Goal: Navigation & Orientation: Go to known website

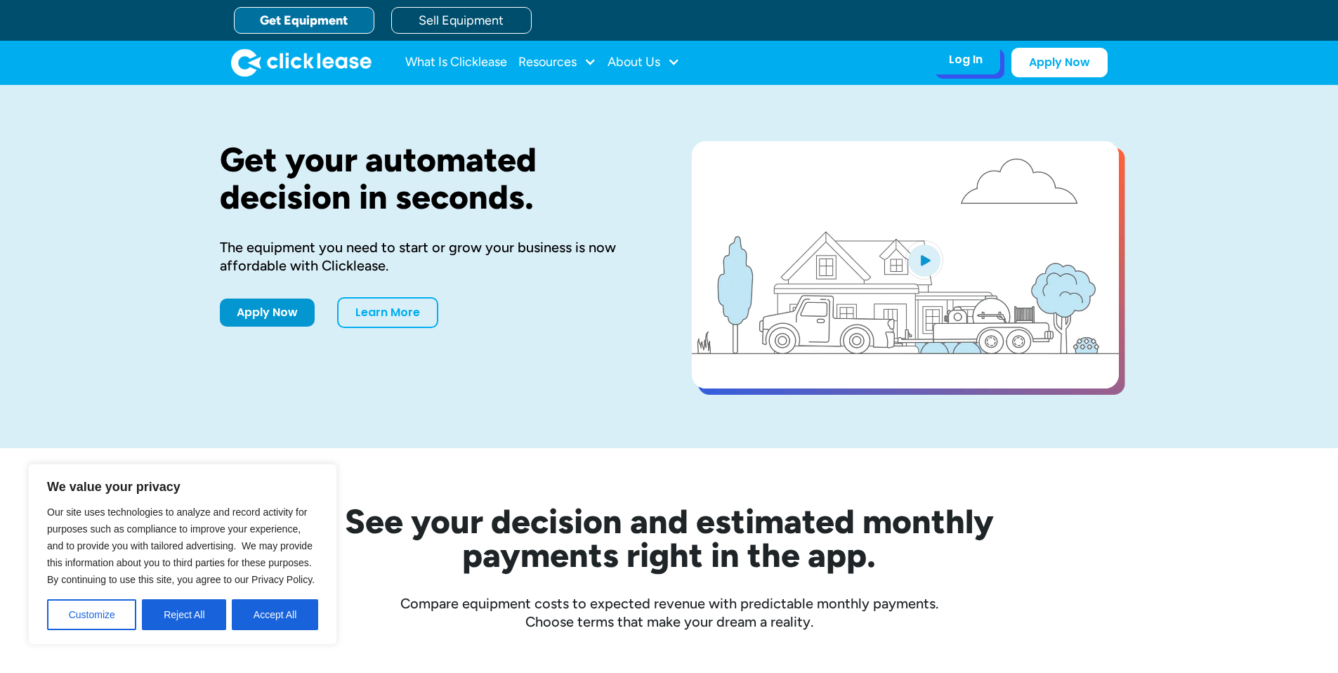
click at [965, 57] on div "Log In" at bounding box center [966, 60] width 34 height 14
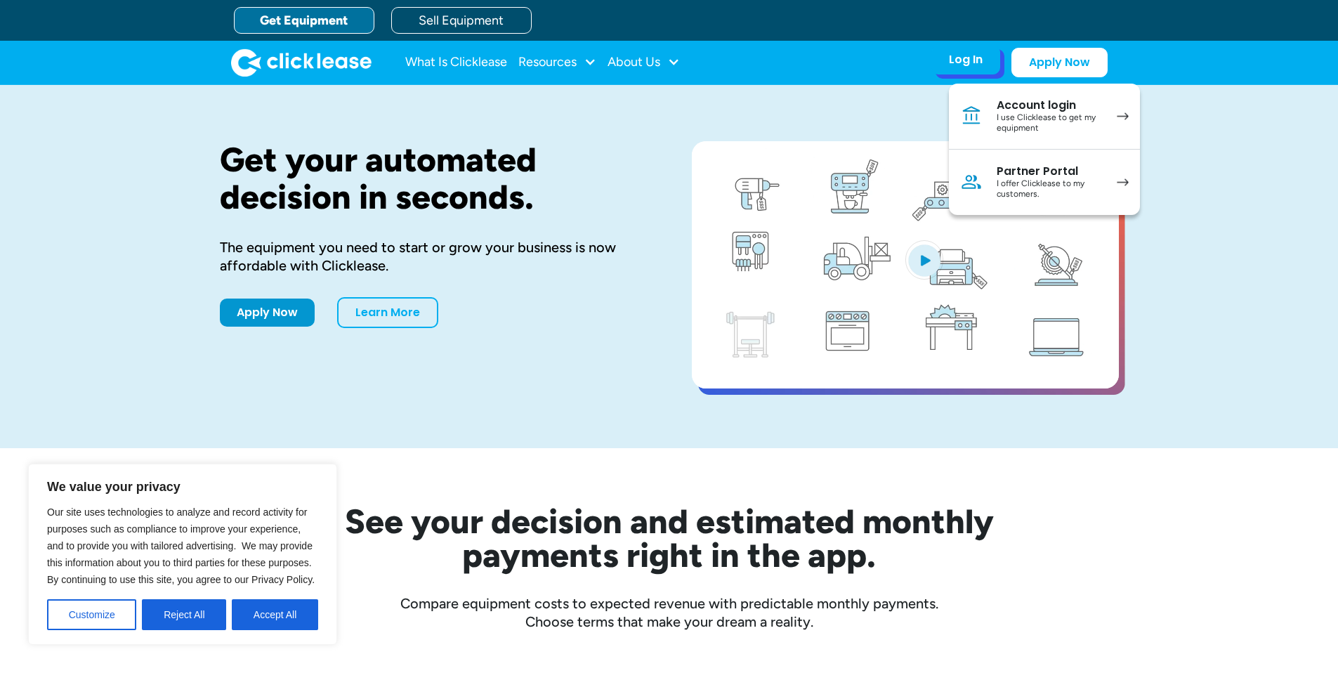
click at [1016, 114] on div "I use Clicklease to get my equipment" at bounding box center [1050, 123] width 106 height 22
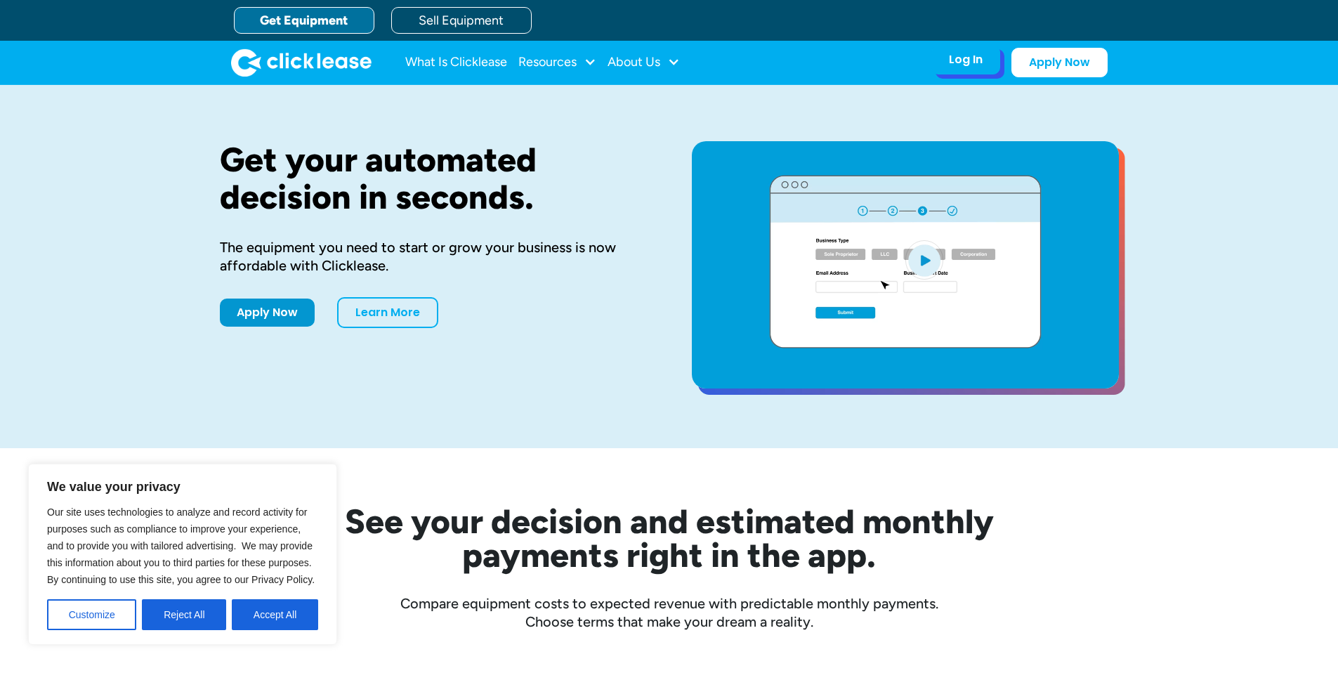
click at [962, 74] on div "Log In Account login I use Clicklease to get my equipment Partner Portal I offe…" at bounding box center [966, 60] width 69 height 30
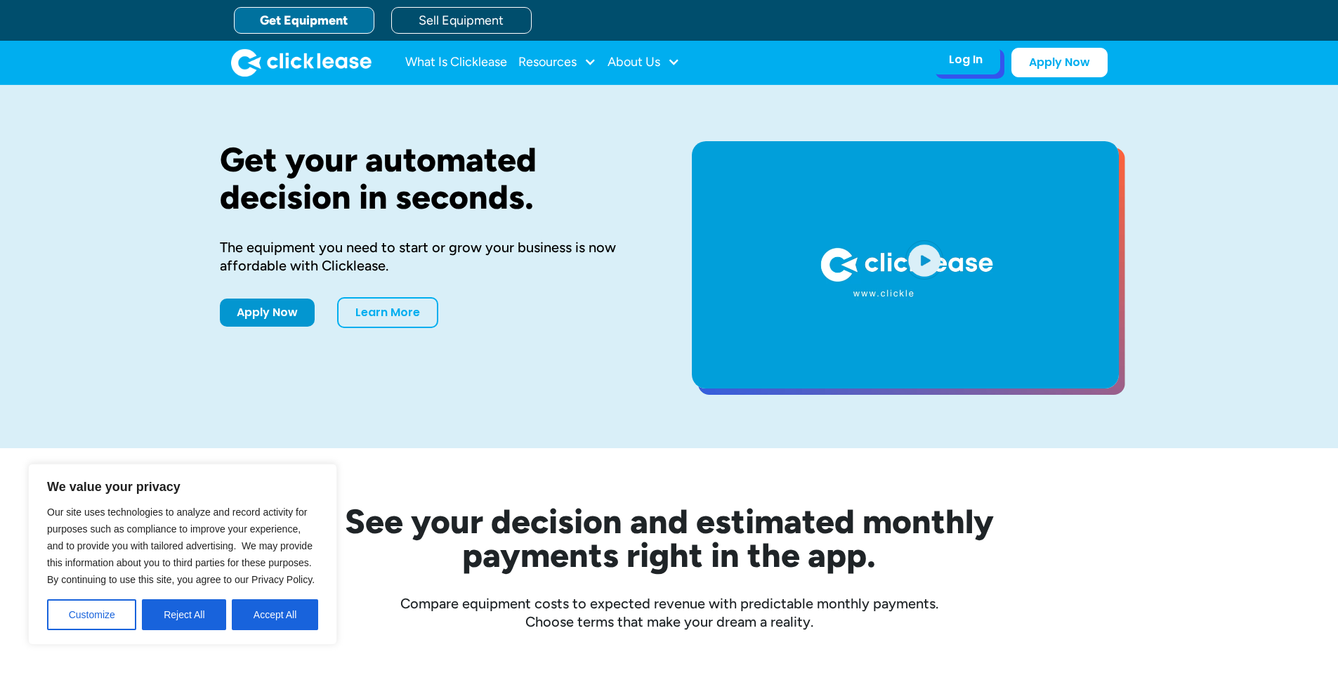
click at [957, 62] on div "Log In" at bounding box center [966, 60] width 34 height 14
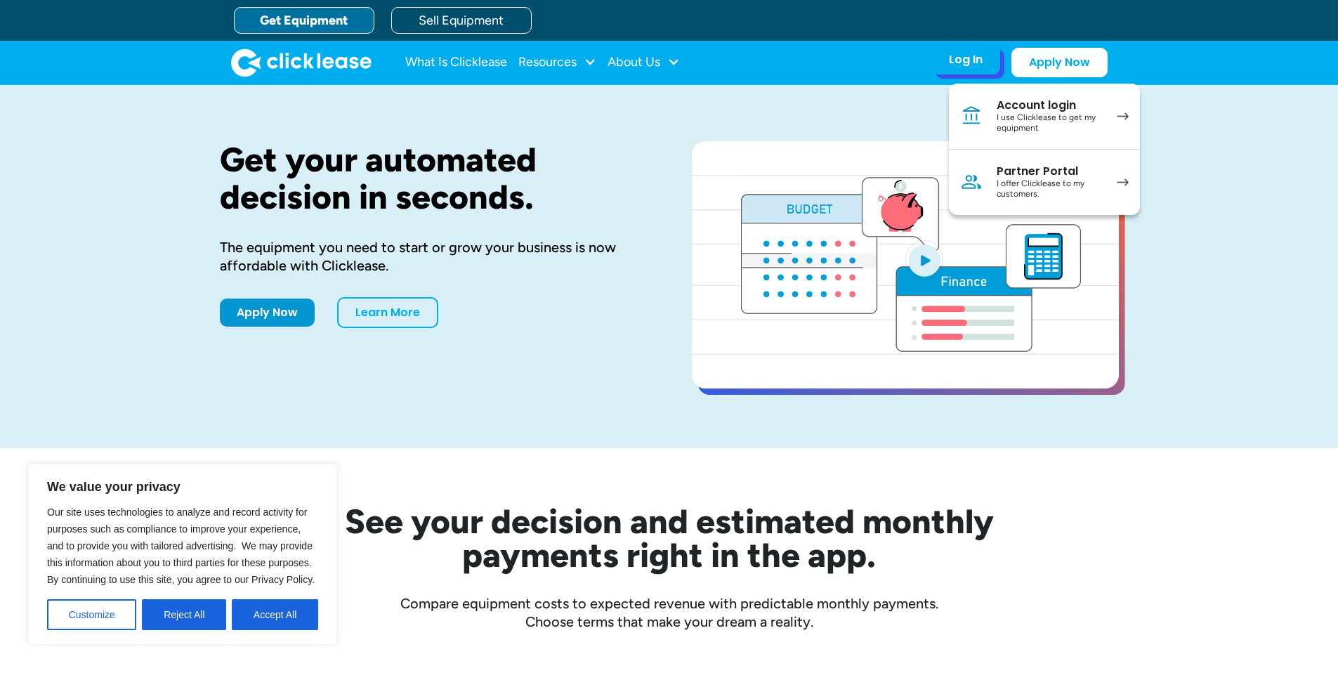
click at [1045, 181] on div "I offer Clicklease to my customers." at bounding box center [1050, 189] width 106 height 22
